Goal: Transaction & Acquisition: Register for event/course

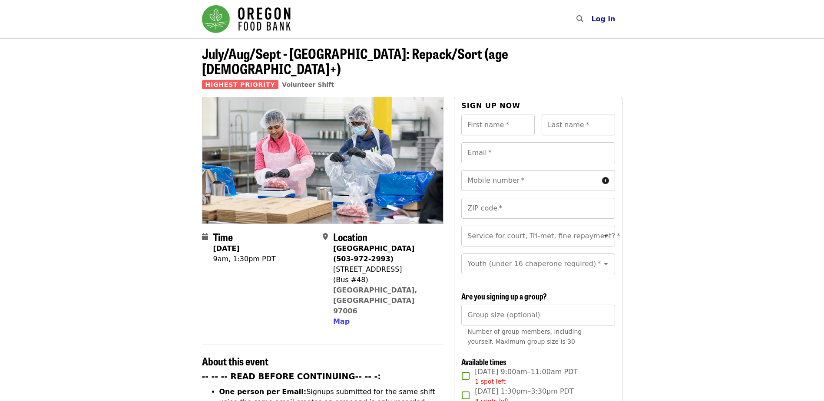
click at [602, 20] on span "Log in" at bounding box center [603, 19] width 24 height 8
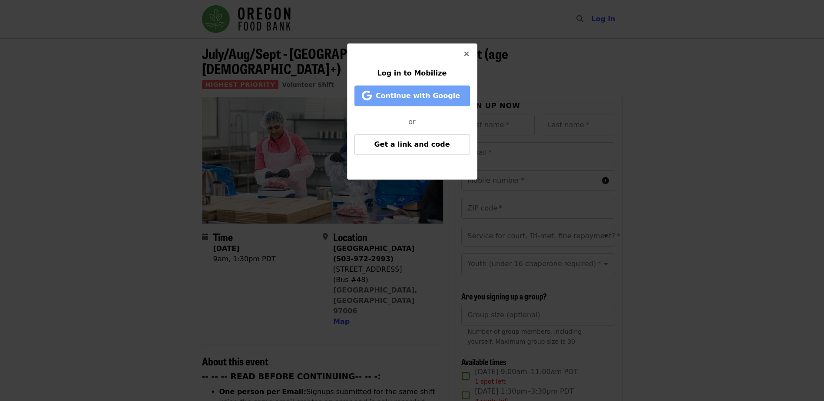
click at [440, 99] on span "Continue with Google" at bounding box center [418, 96] width 84 height 8
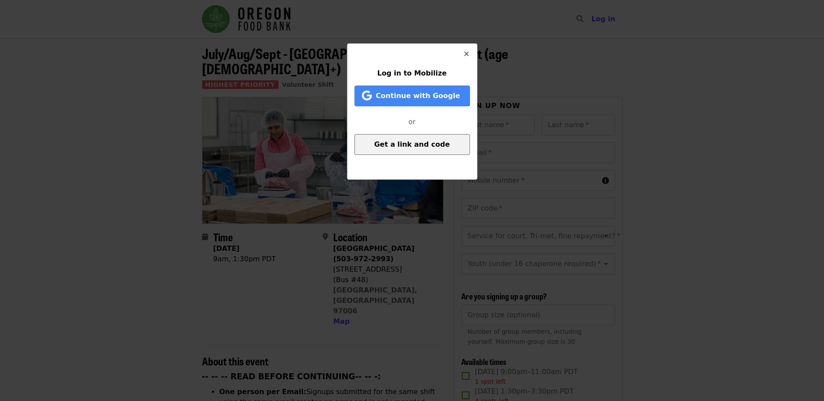
click at [409, 145] on span "Get a link and code" at bounding box center [412, 144] width 76 height 8
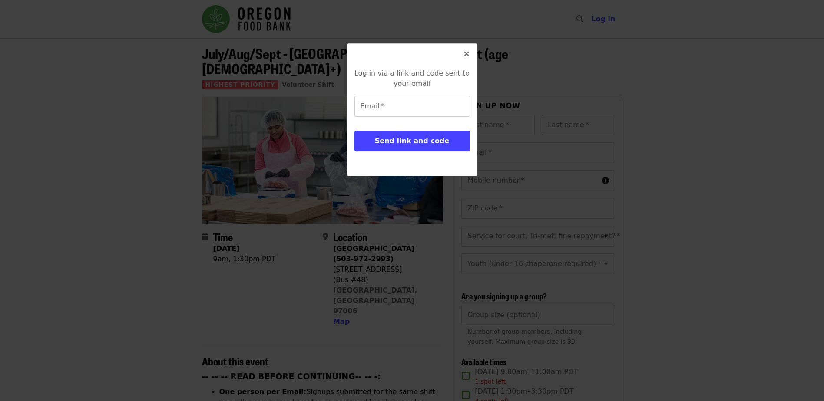
click at [469, 55] on button "Close" at bounding box center [466, 54] width 21 height 21
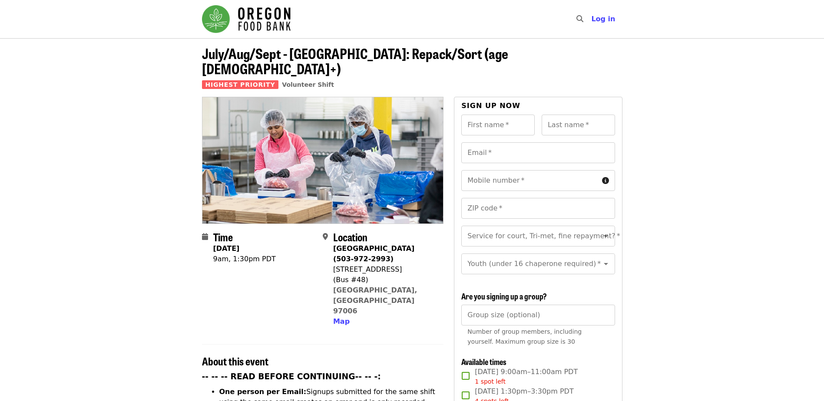
click at [698, 75] on header "July/Aug/Sept - Beaverton: Repack/Sort (age 10+) Highest Priority Volunteer Shi…" at bounding box center [412, 67] width 824 height 59
click at [605, 16] on span "Log in" at bounding box center [603, 19] width 24 height 8
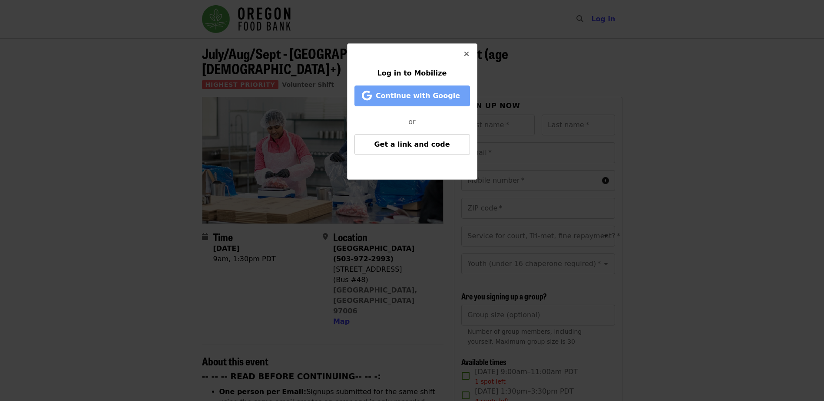
click at [422, 96] on span "Continue with Google" at bounding box center [418, 96] width 84 height 8
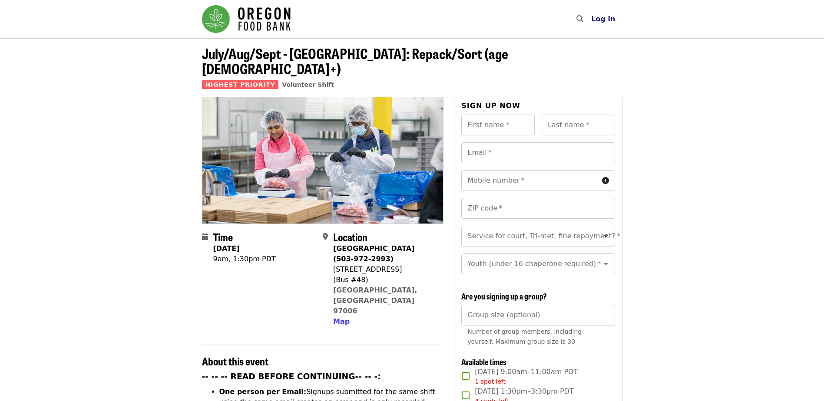
click at [611, 19] on span "Log in" at bounding box center [603, 19] width 24 height 8
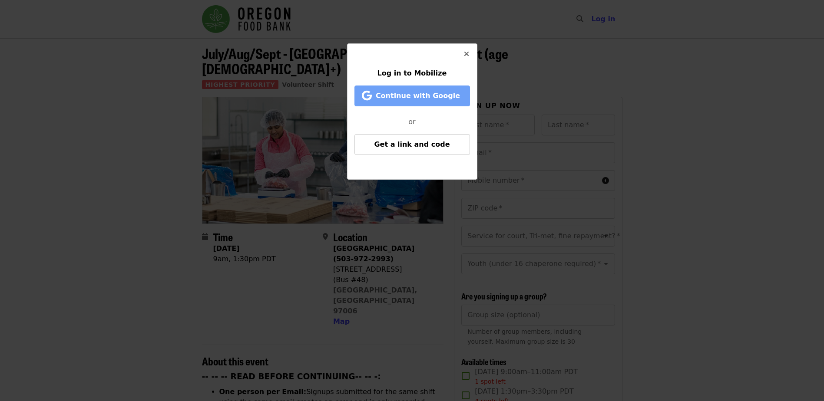
click at [423, 102] on button "Continue with Google" at bounding box center [412, 96] width 116 height 21
